Goal: Task Accomplishment & Management: Complete application form

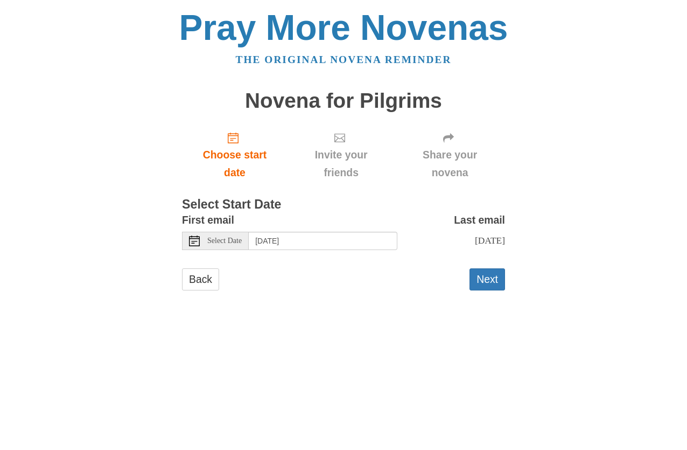
click at [197, 240] on icon at bounding box center [194, 240] width 11 height 11
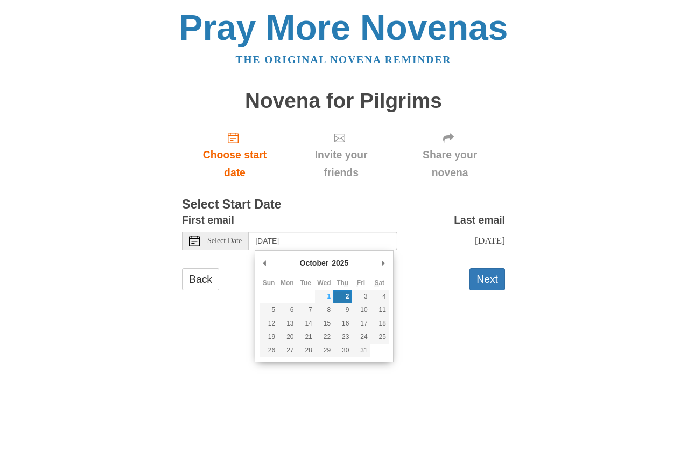
click at [457, 322] on html "Pray More Novenas The original novena reminder Novena for Pilgrims Choose start…" at bounding box center [343, 161] width 687 height 322
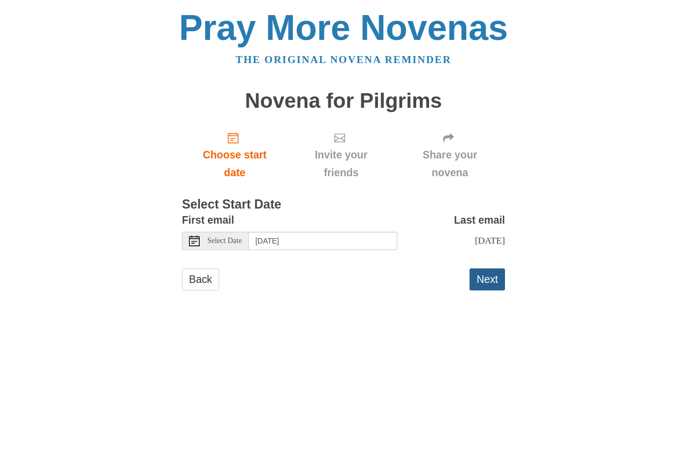
click at [485, 281] on button "Next" at bounding box center [488, 279] width 36 height 22
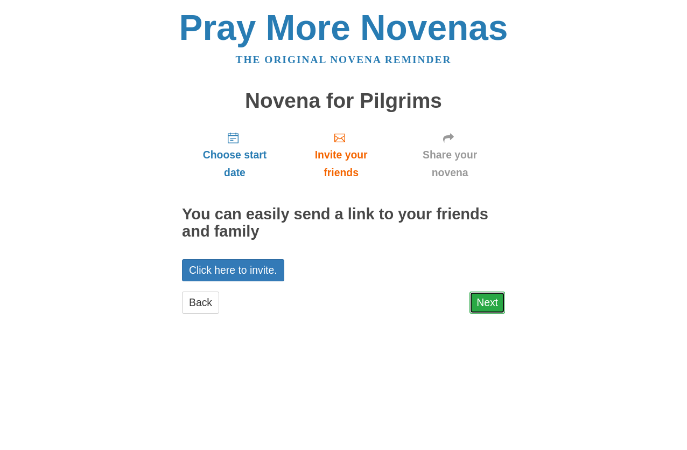
click at [489, 302] on link "Next" at bounding box center [488, 302] width 36 height 22
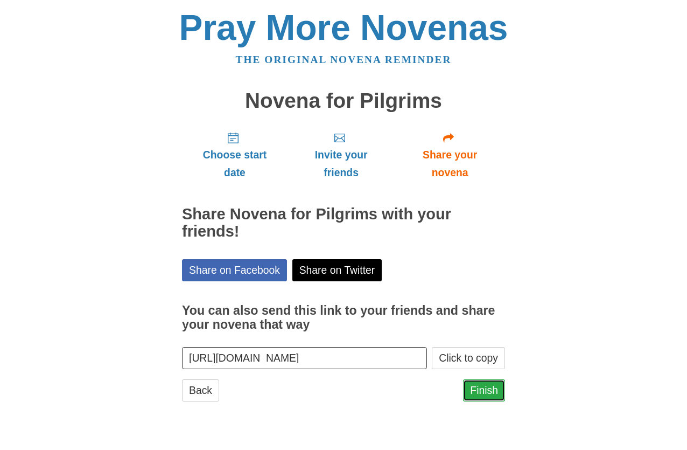
click at [484, 390] on link "Finish" at bounding box center [484, 390] width 42 height 22
